Goal: Navigation & Orientation: Go to known website

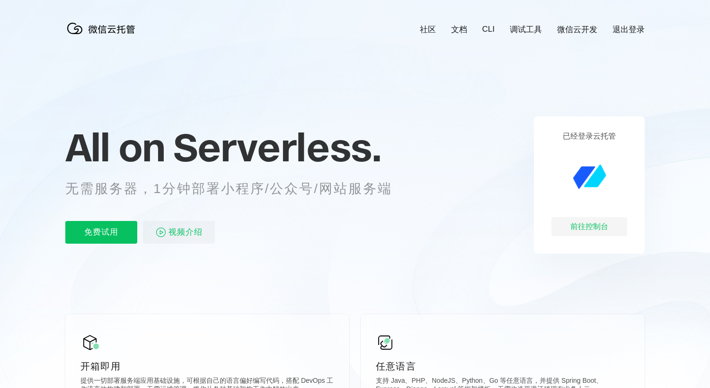
scroll to position [0, 1684]
click at [585, 227] on div "前往控制台" at bounding box center [590, 226] width 76 height 19
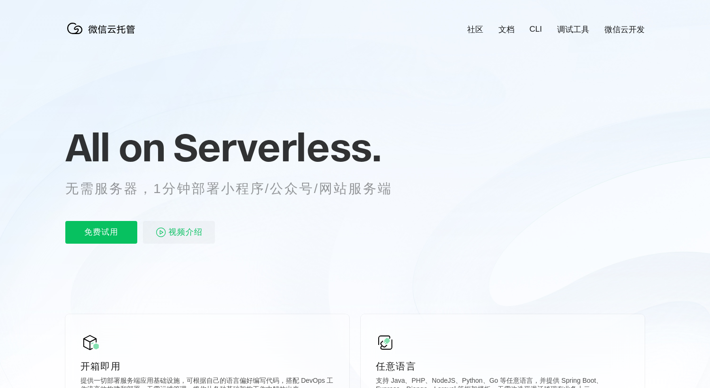
scroll to position [0, 1684]
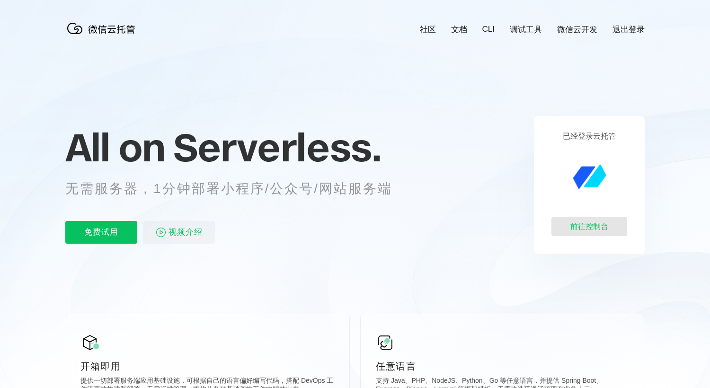
click at [606, 234] on div "前往控制台" at bounding box center [590, 226] width 76 height 19
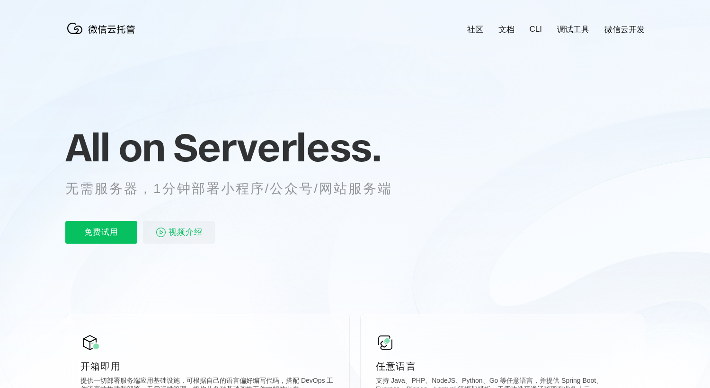
scroll to position [0, 1684]
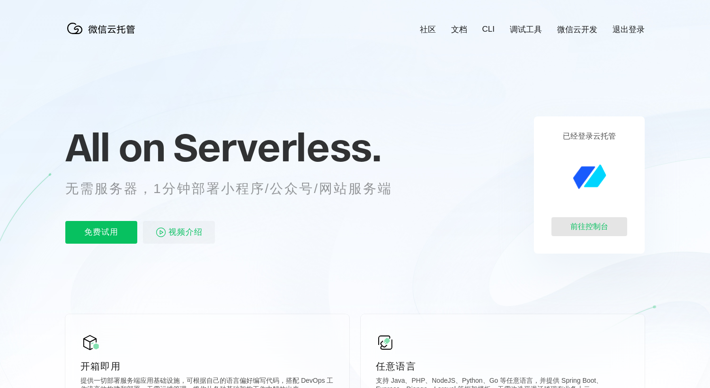
click at [586, 224] on div "前往控制台" at bounding box center [590, 226] width 76 height 19
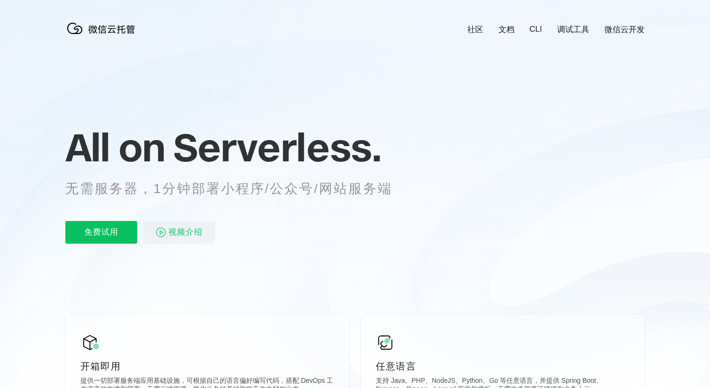
scroll to position [0, 1684]
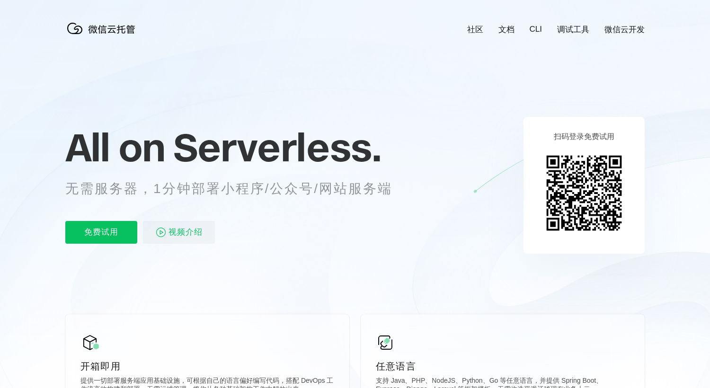
click at [567, 165] on img at bounding box center [584, 193] width 86 height 86
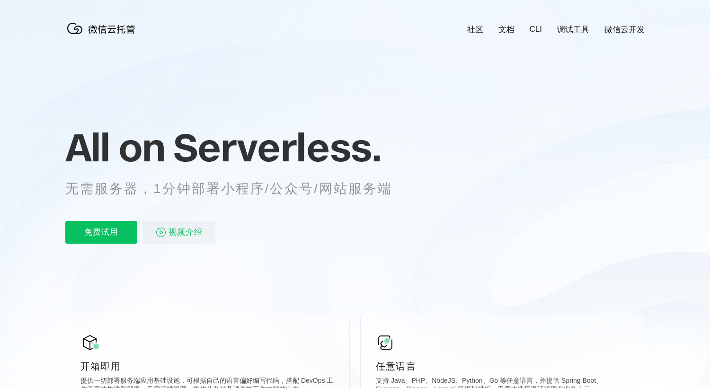
scroll to position [0, 1684]
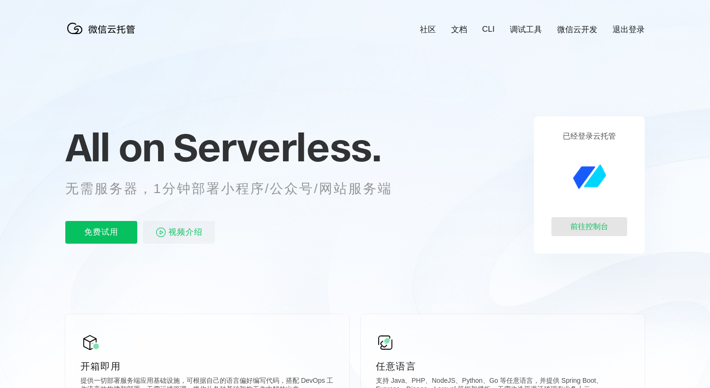
click at [587, 221] on div "前往控制台" at bounding box center [590, 226] width 76 height 19
